Goal: Information Seeking & Learning: Learn about a topic

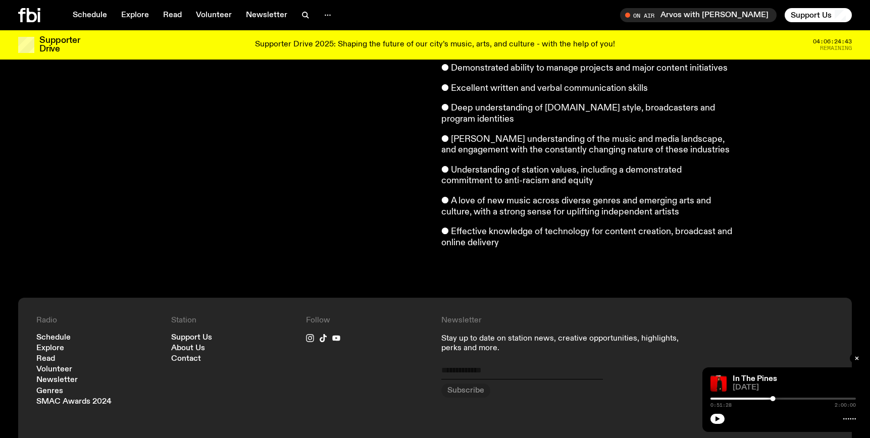
scroll to position [869, 0]
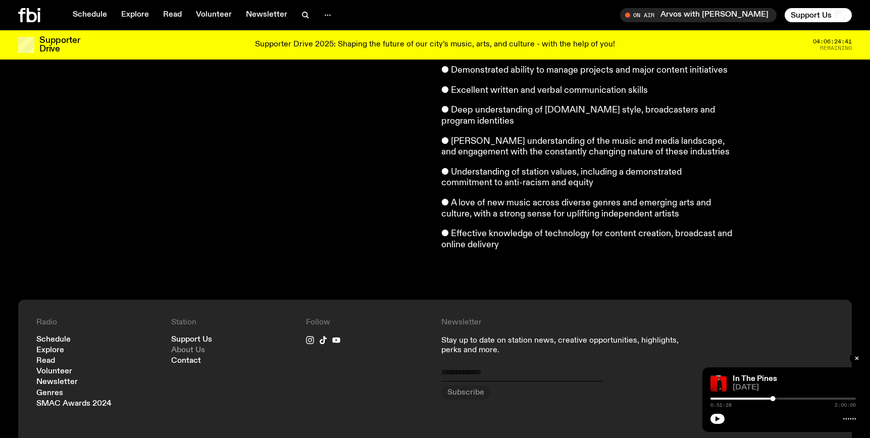
click at [200, 347] on link "About Us" at bounding box center [188, 351] width 34 height 8
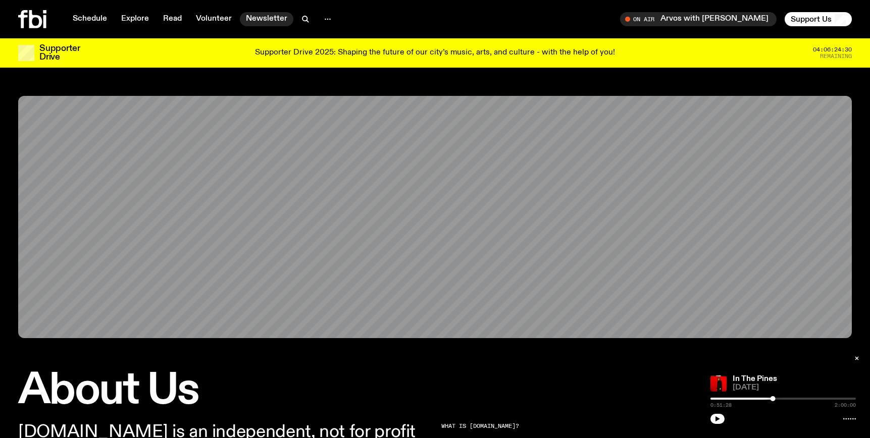
click at [278, 17] on link "Newsletter" at bounding box center [267, 19] width 54 height 14
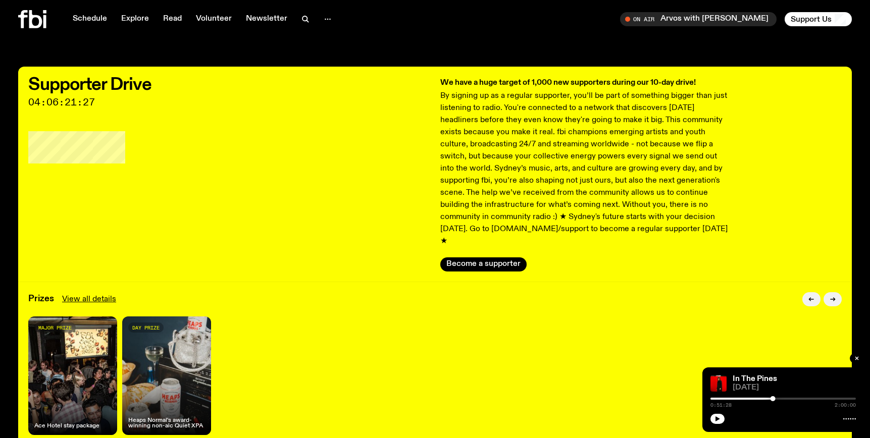
click at [628, 292] on div "Prizes View all details" at bounding box center [434, 299] width 813 height 14
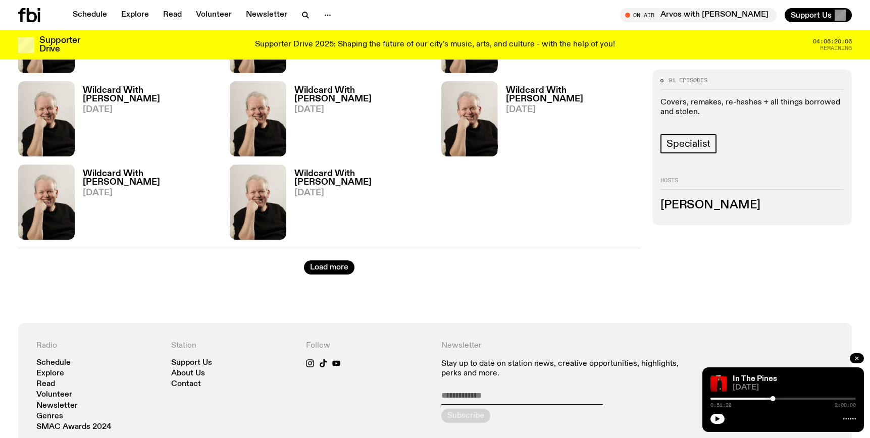
scroll to position [1290, 0]
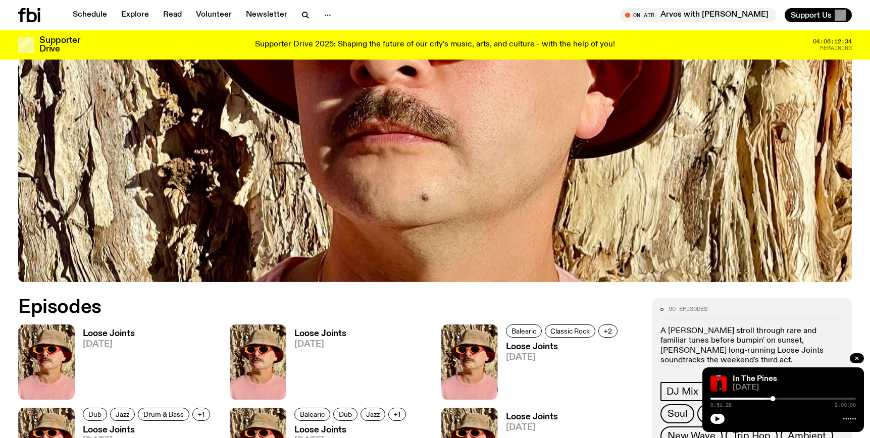
scroll to position [431, 0]
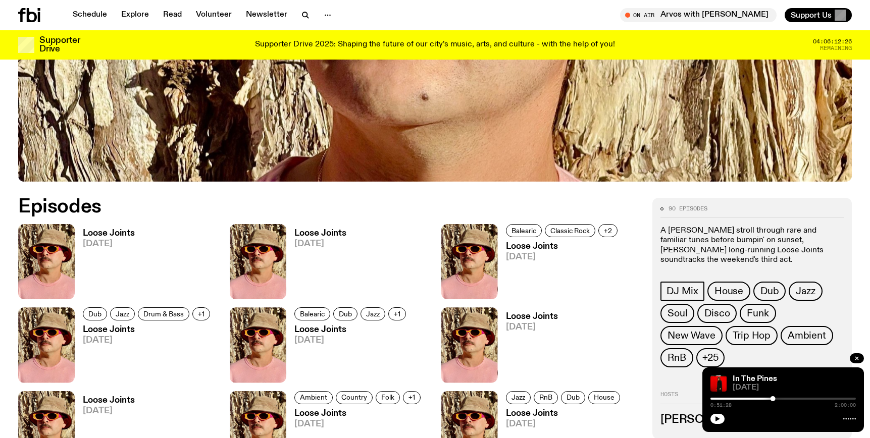
click at [147, 257] on div "Loose Joints [DATE]" at bounding box center [117, 261] width 199 height 75
click at [111, 234] on h3 "Loose Joints" at bounding box center [109, 233] width 52 height 9
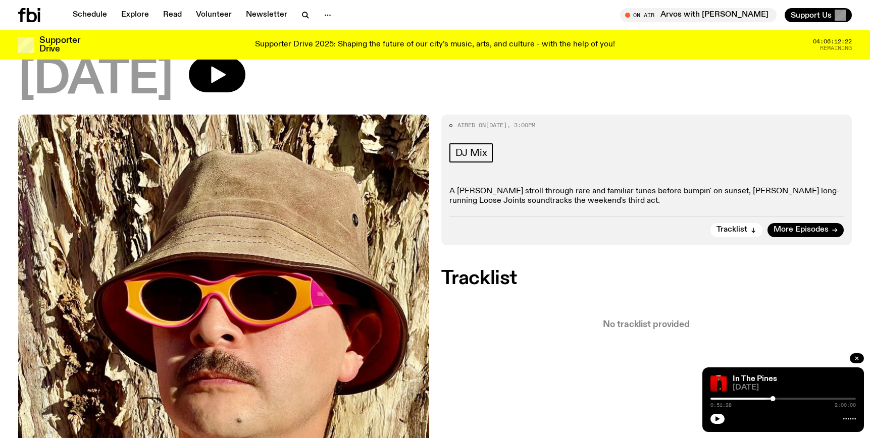
scroll to position [59, 0]
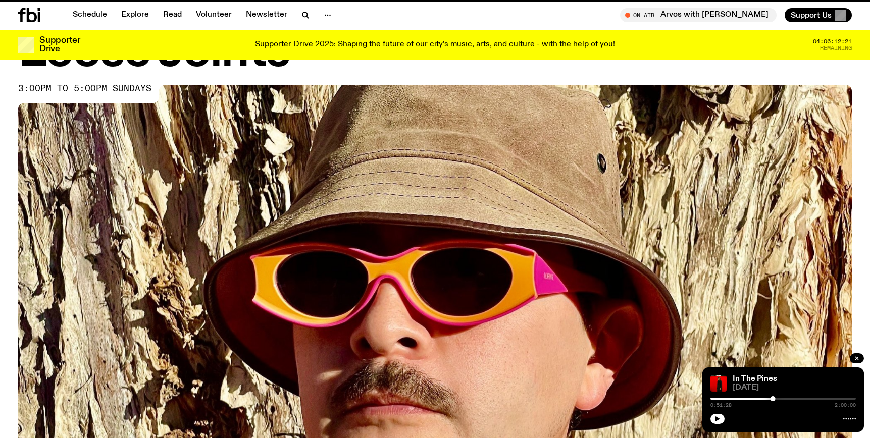
scroll to position [431, 0]
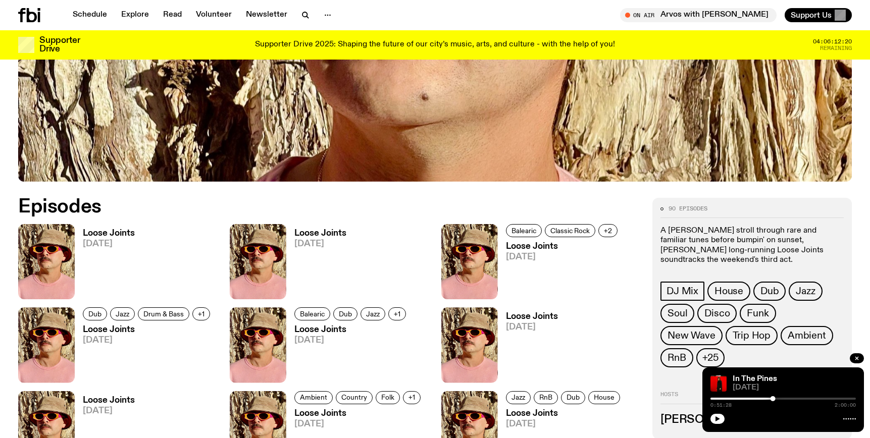
click at [359, 254] on div "Loose Joints [DATE]" at bounding box center [329, 261] width 199 height 75
click at [324, 237] on h3 "Loose Joints" at bounding box center [320, 233] width 52 height 9
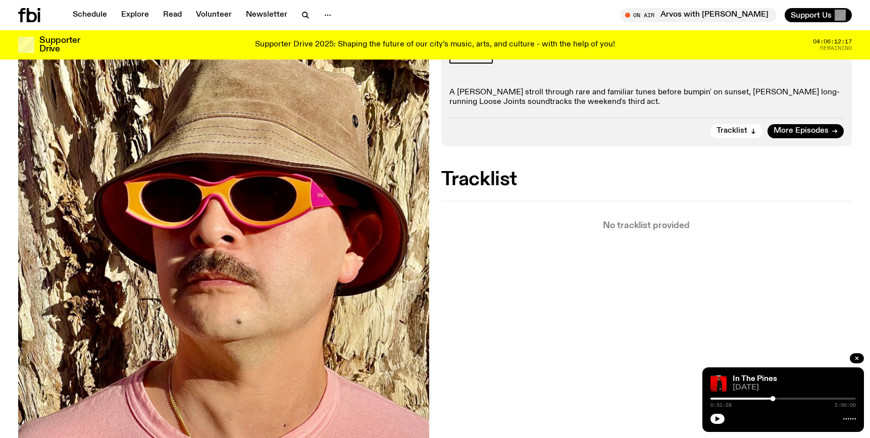
scroll to position [179, 0]
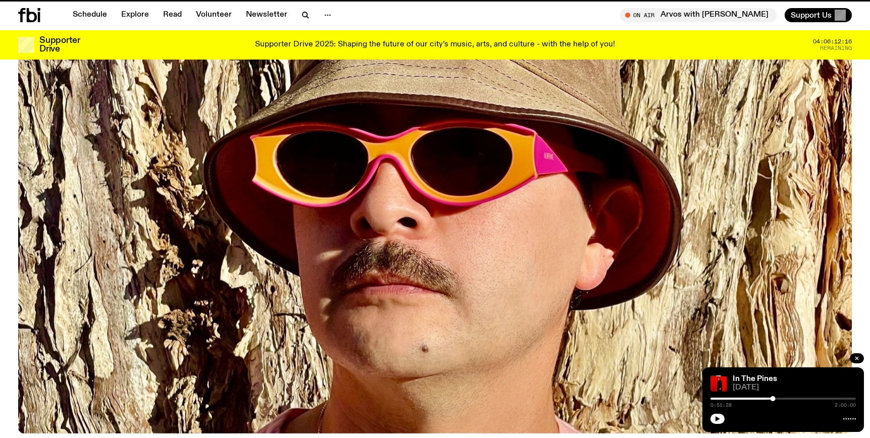
scroll to position [431, 0]
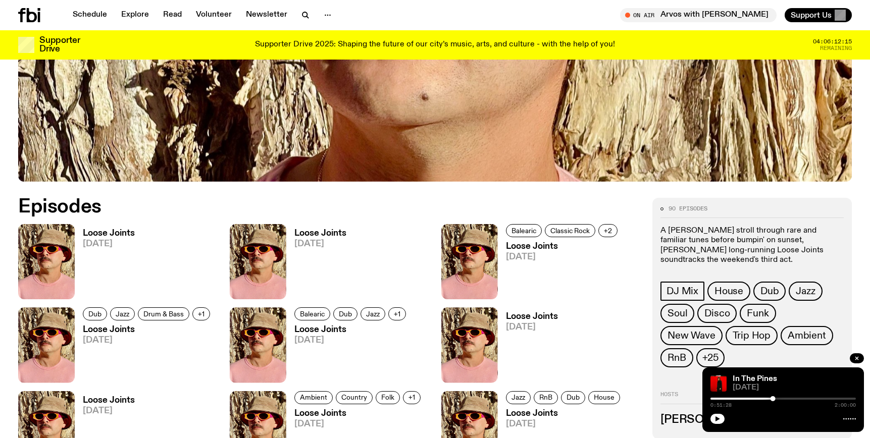
click at [122, 330] on h3 "Loose Joints" at bounding box center [148, 330] width 130 height 9
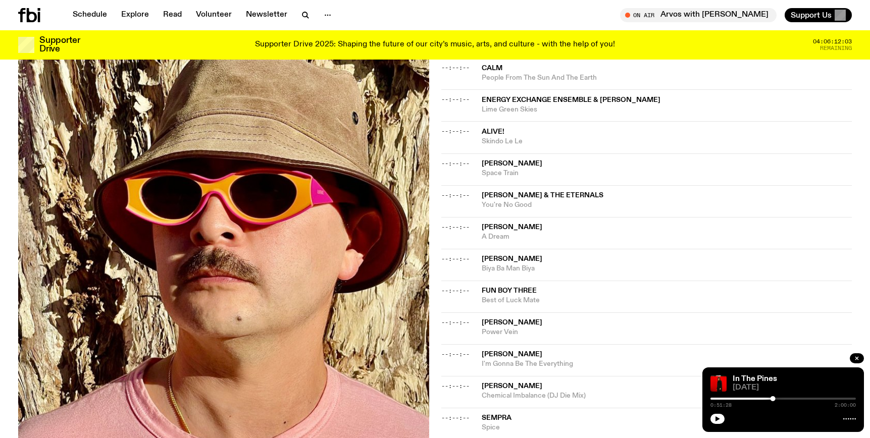
scroll to position [607, 0]
